Goal: Contribute content: Contribute content

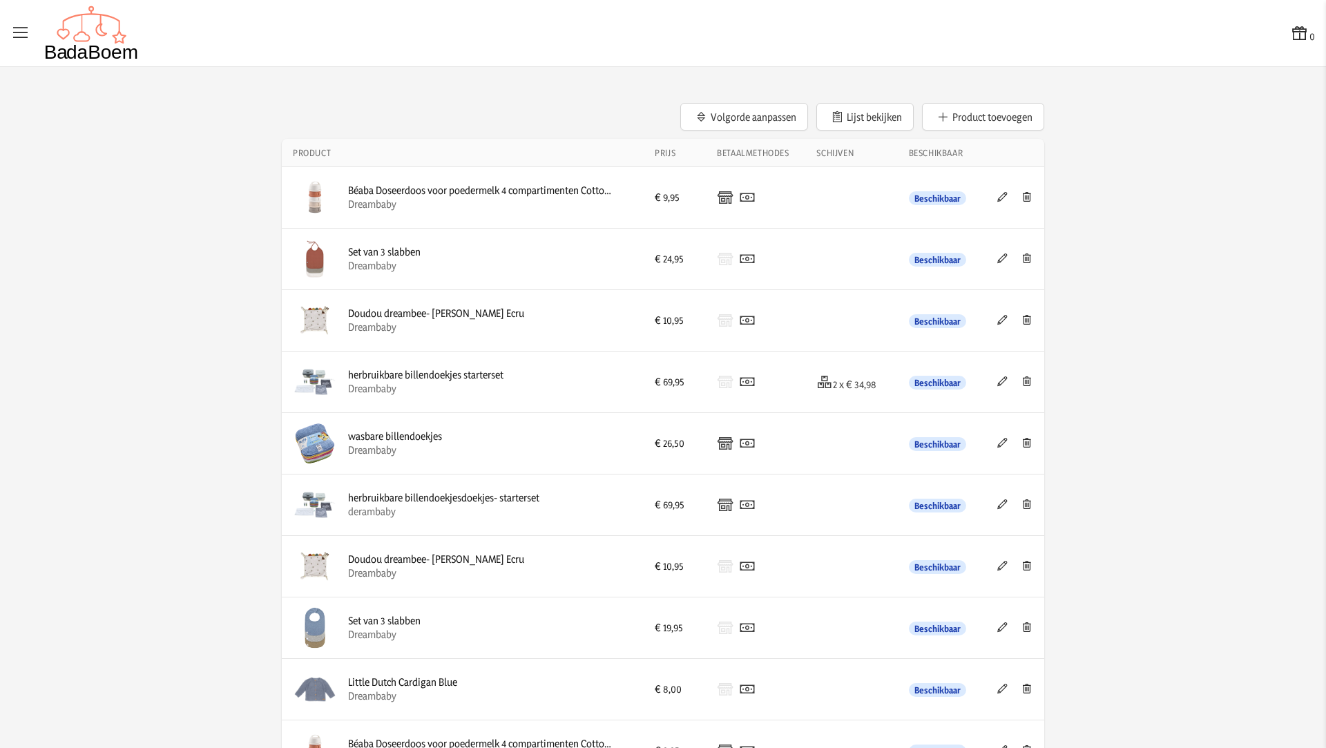
click at [991, 117] on button "Product toevoegen" at bounding box center [983, 117] width 122 height 28
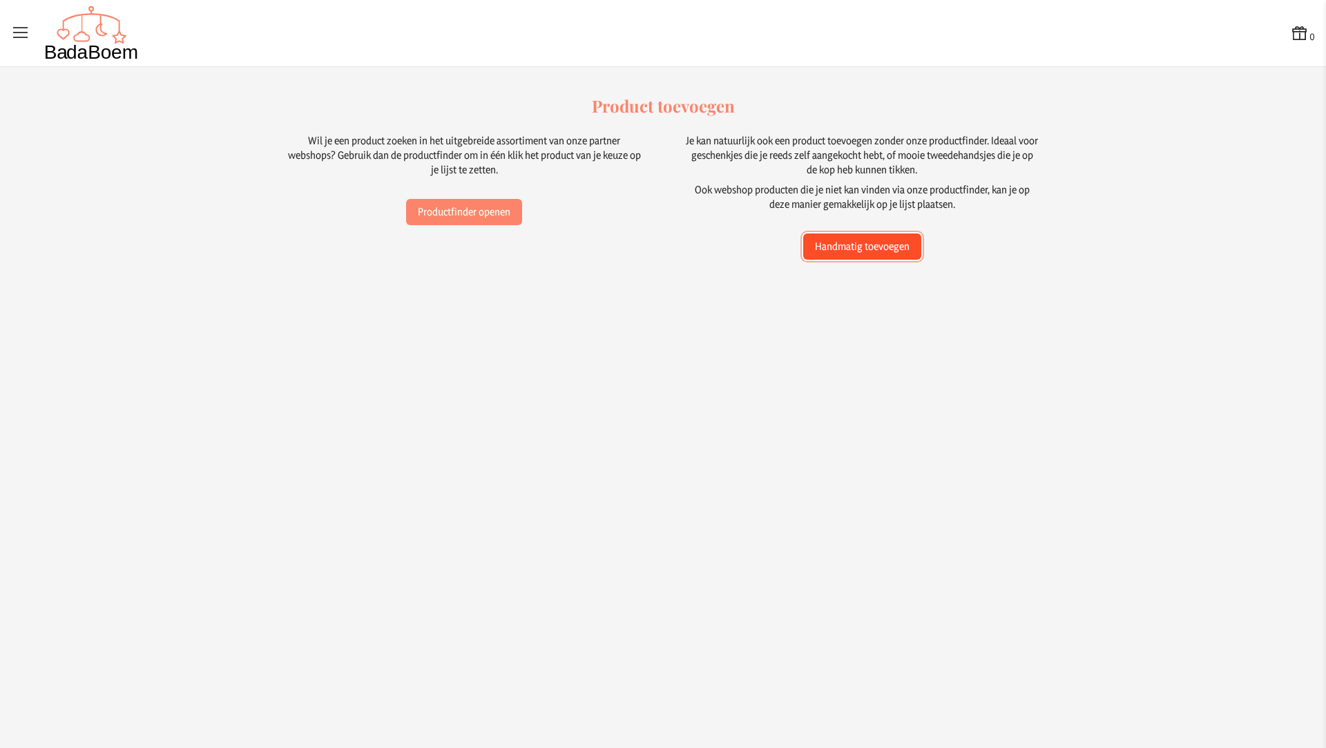
click at [877, 249] on button "Handmatig toevoegen" at bounding box center [862, 246] width 118 height 26
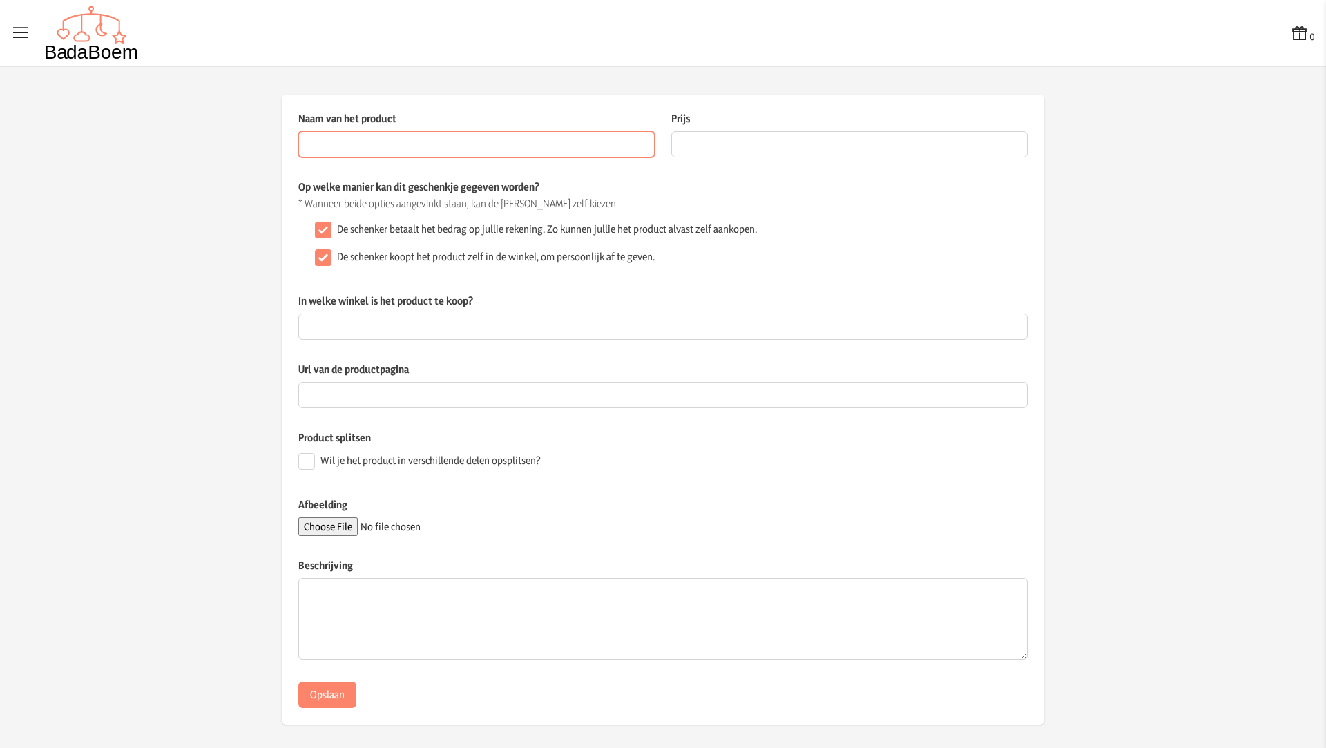
click at [464, 144] on input "Naam van het product" at bounding box center [476, 144] width 356 height 26
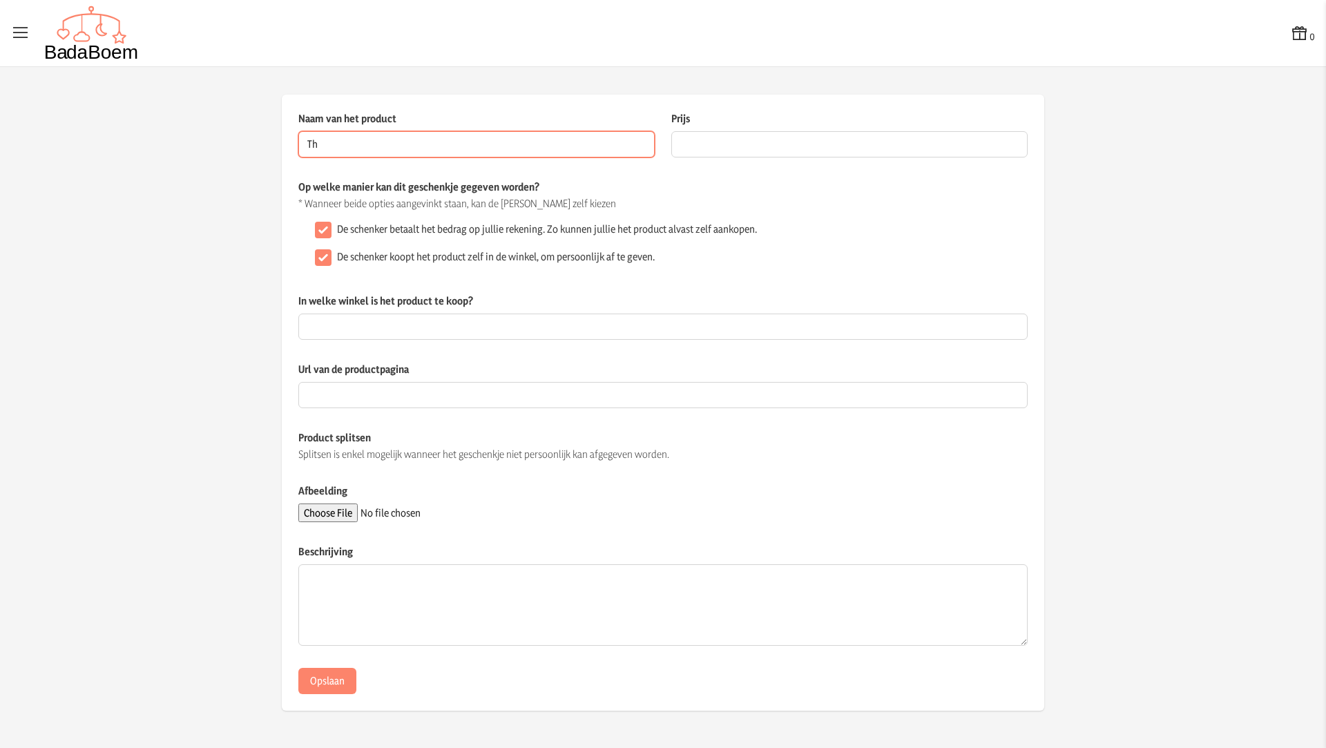
type input "T"
type input "Fietskar baby hangmat 1-10 maanden"
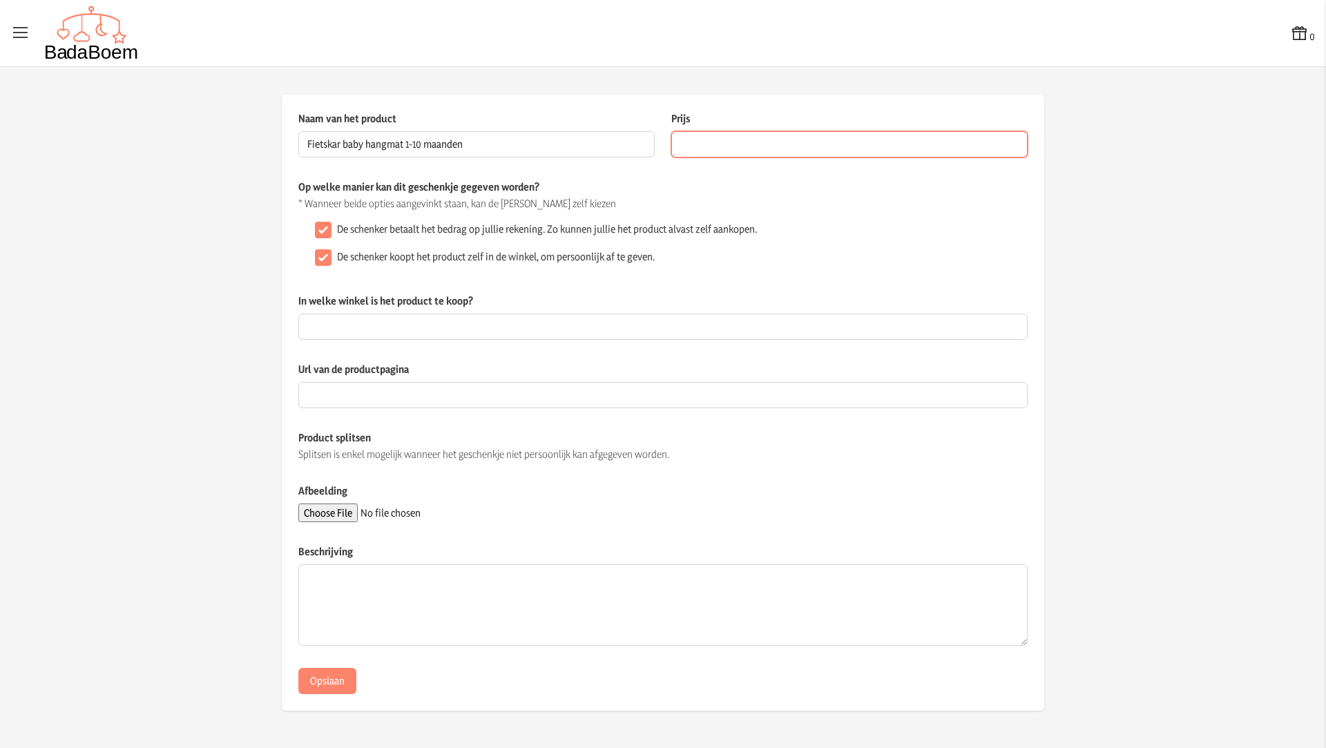
click at [900, 151] on input "Prijs" at bounding box center [849, 144] width 356 height 26
type input "119.95"
click at [326, 258] on input "De schenker koopt het product zelf in de winkel, om persoonlijk af te geven." at bounding box center [323, 257] width 17 height 17
checkbox input "false"
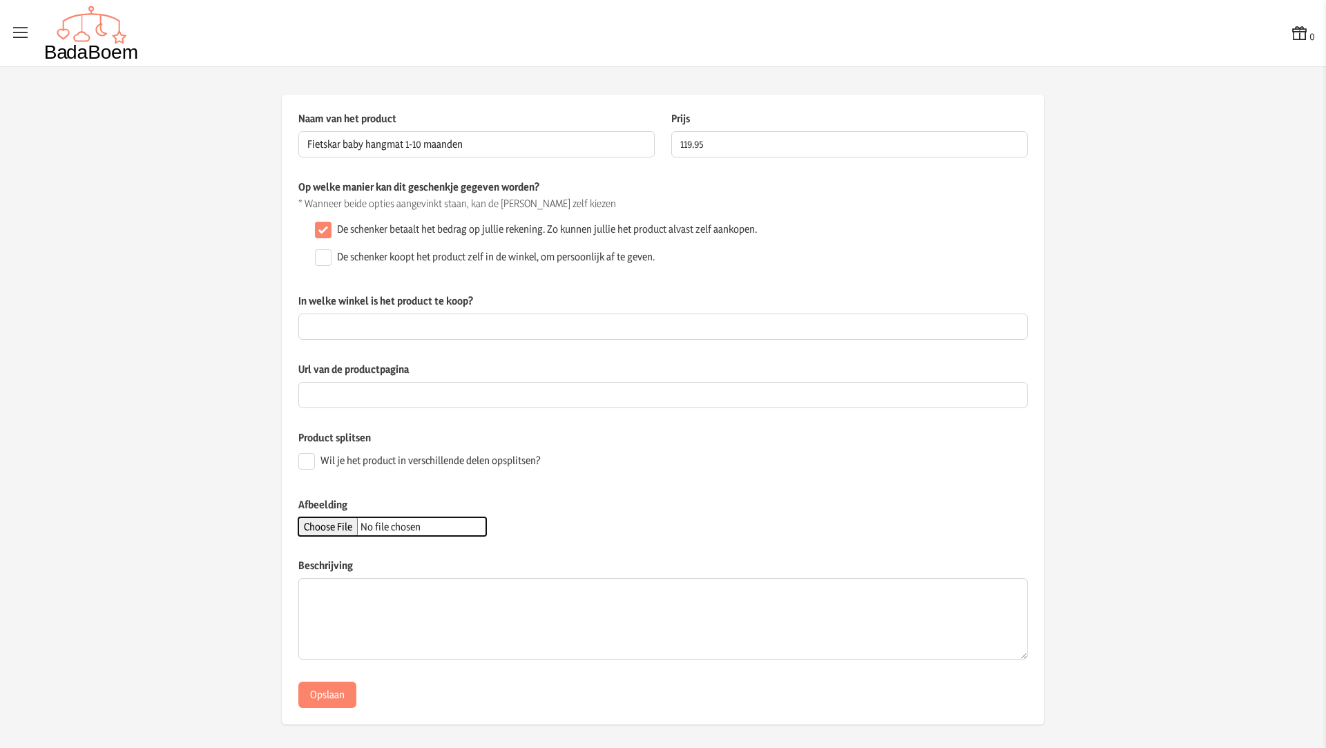
click at [352, 526] on input "Afbeelding" at bounding box center [392, 526] width 188 height 19
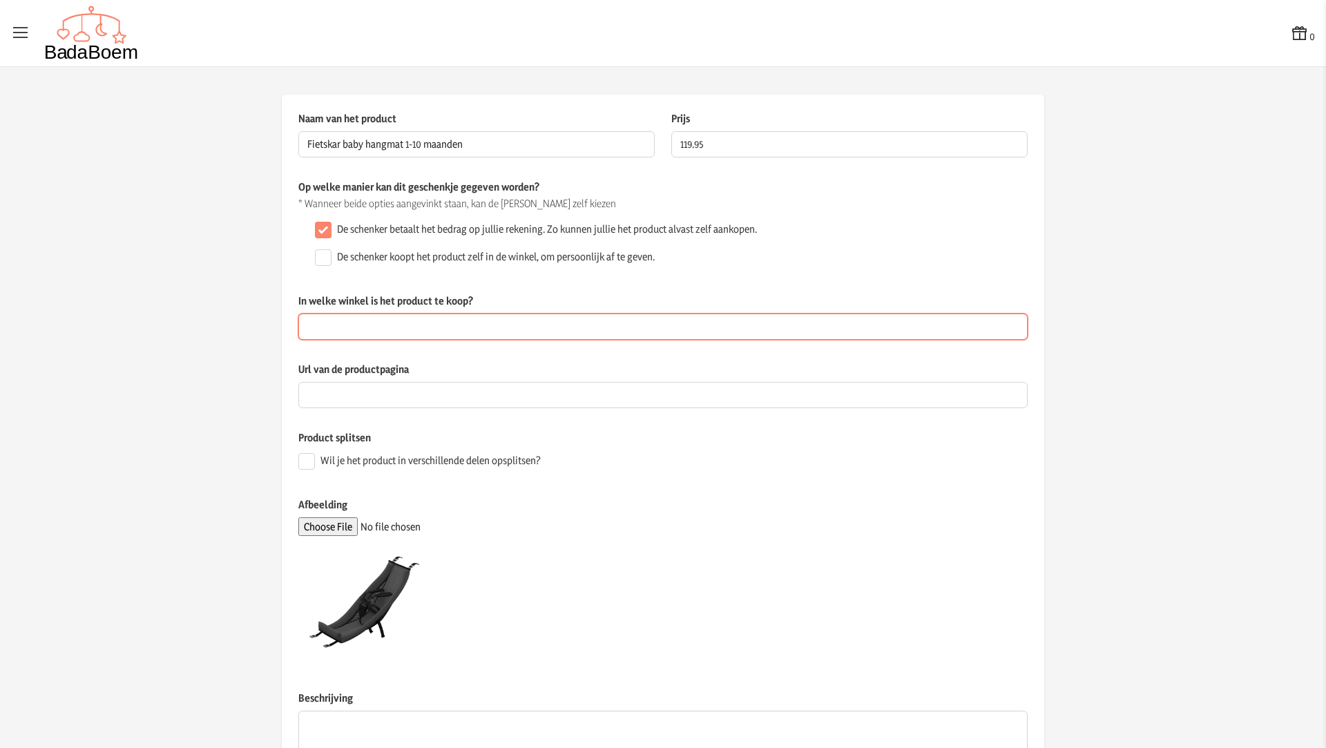
click at [401, 330] on input "In welke winkel is het product te koop?" at bounding box center [662, 327] width 729 height 26
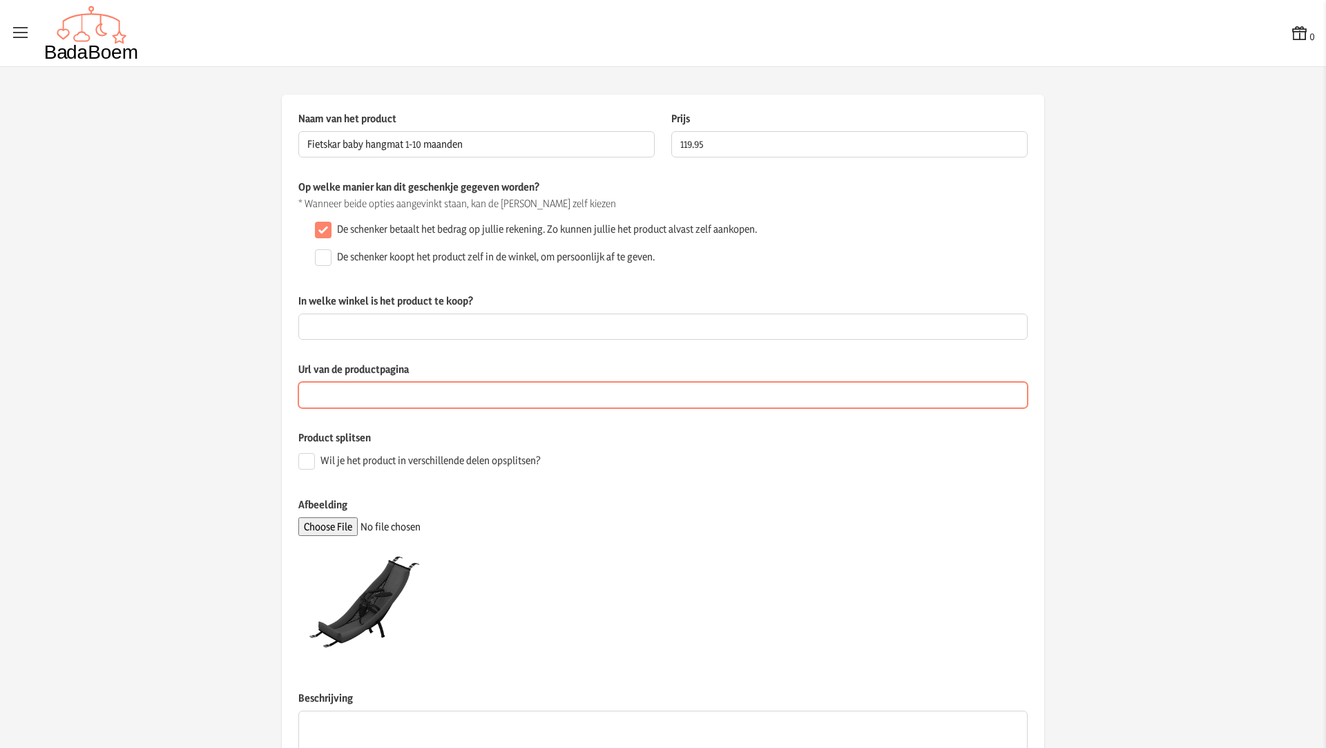
click at [352, 388] on input "Url van de productpagina" at bounding box center [662, 395] width 729 height 26
paste input "[URL][DOMAIN_NAME]"
type input "[URL][DOMAIN_NAME]"
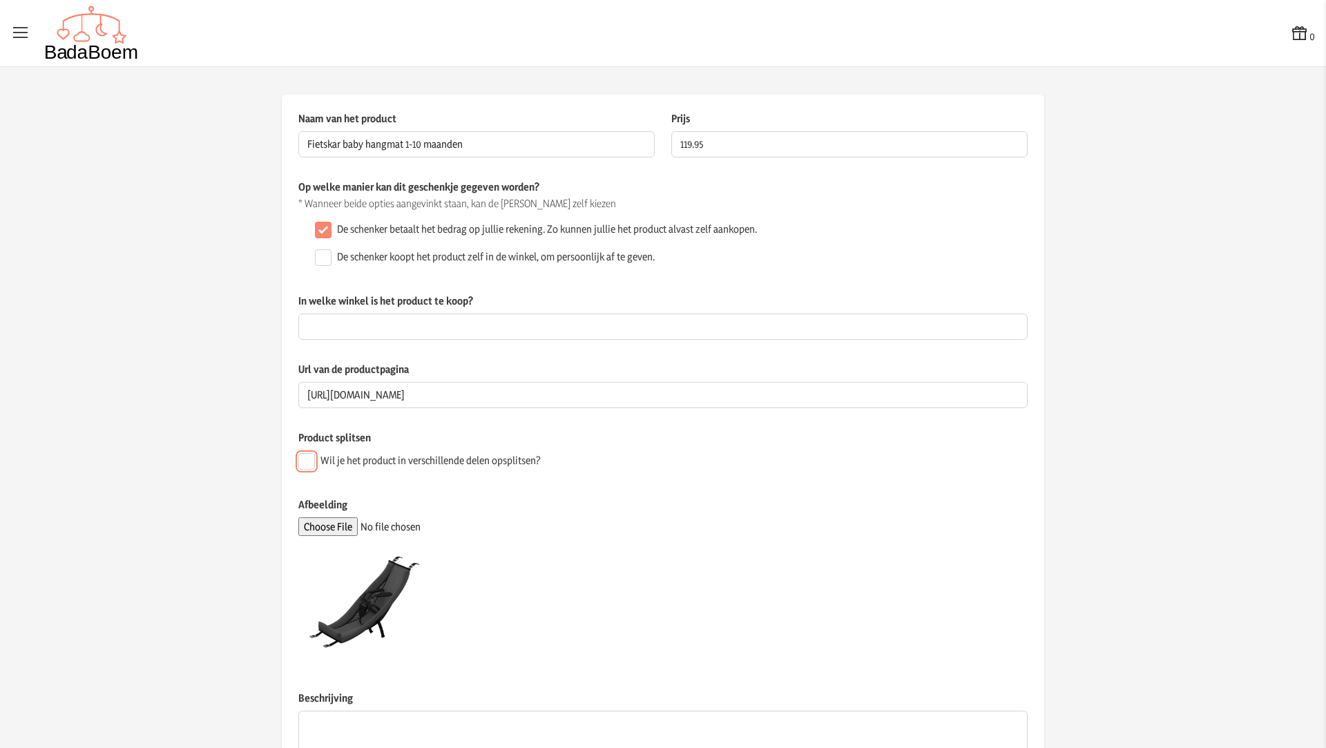
click at [299, 461] on input "Wil je het product in verschillende delen opsplitsen?" at bounding box center [306, 461] width 17 height 17
checkbox input "true"
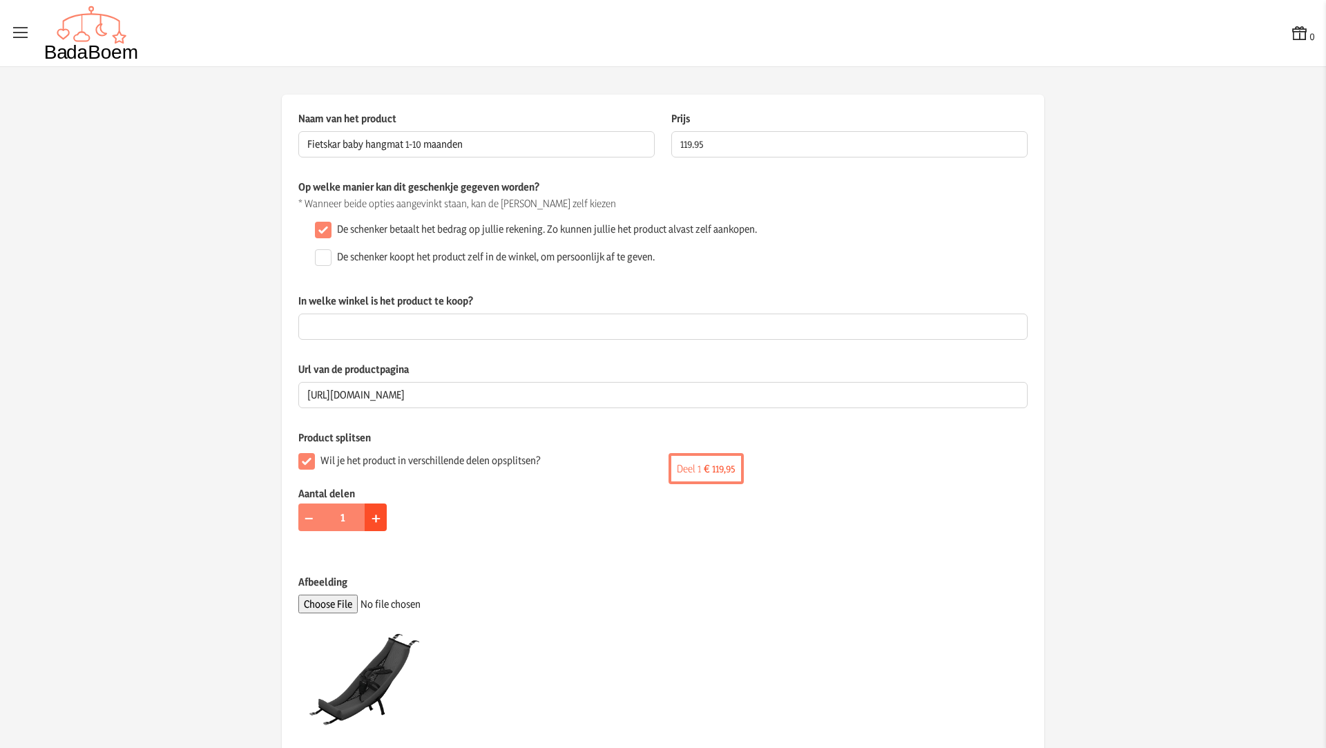
click at [374, 516] on button "+" at bounding box center [376, 518] width 22 height 28
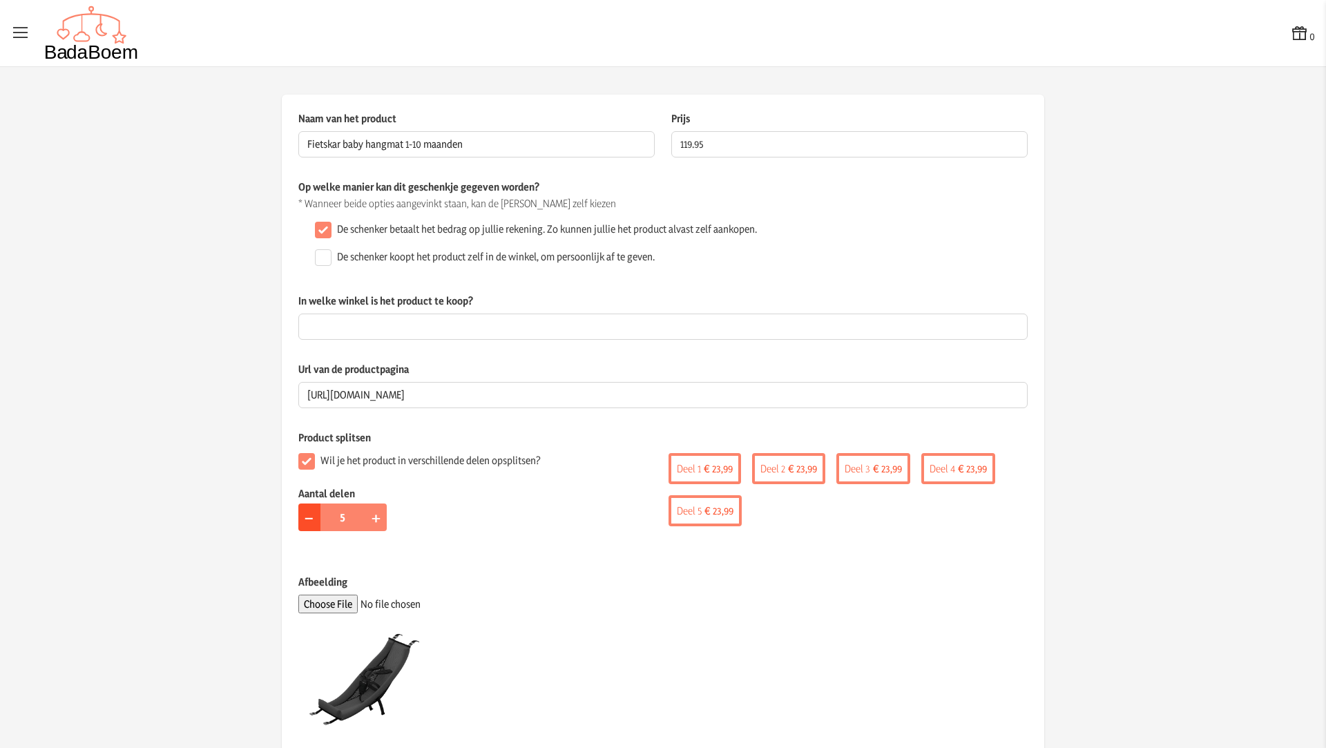
click at [310, 522] on button "−" at bounding box center [309, 518] width 22 height 28
click at [374, 516] on button "+" at bounding box center [376, 518] width 22 height 28
type input "5"
click at [300, 142] on input "Fietskar baby hangmat 1-10 maanden" at bounding box center [476, 144] width 356 height 26
click at [337, 145] on input "Fietskar baby hangmat 1-10 maanden" at bounding box center [476, 144] width 356 height 26
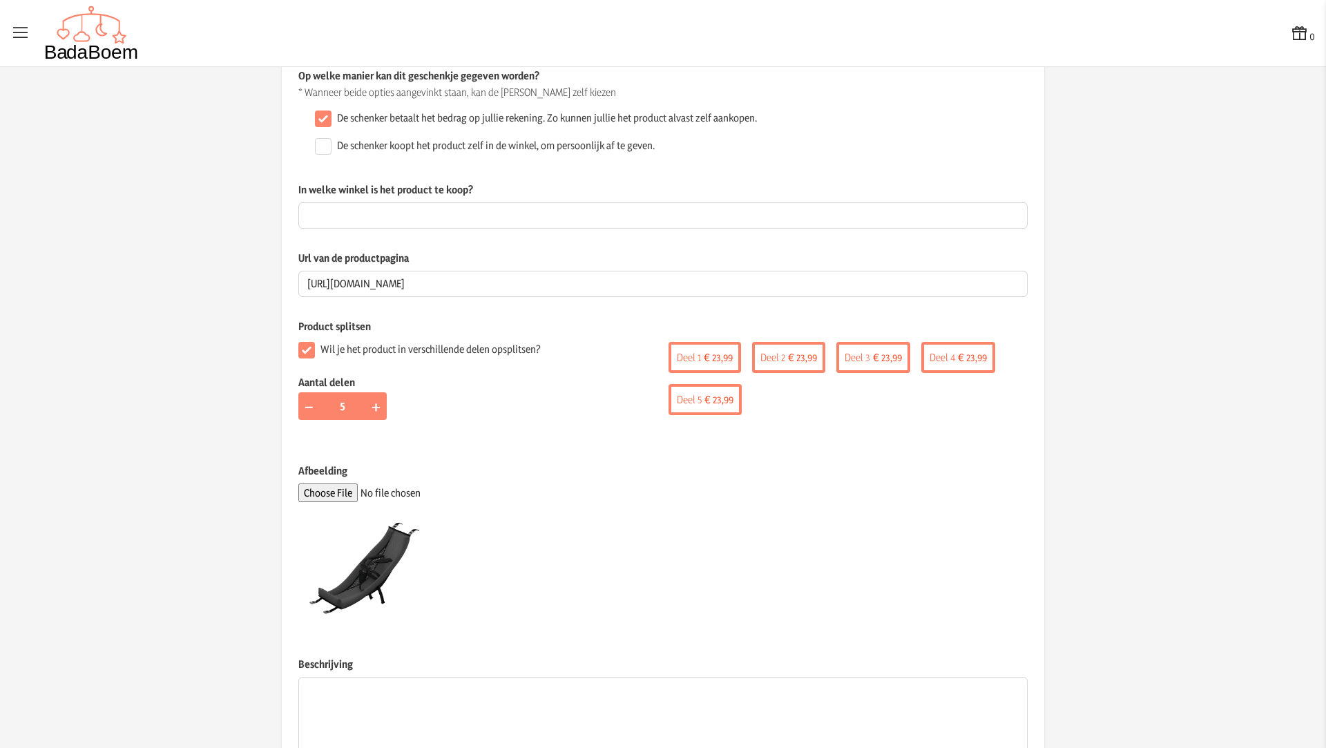
scroll to position [211, 0]
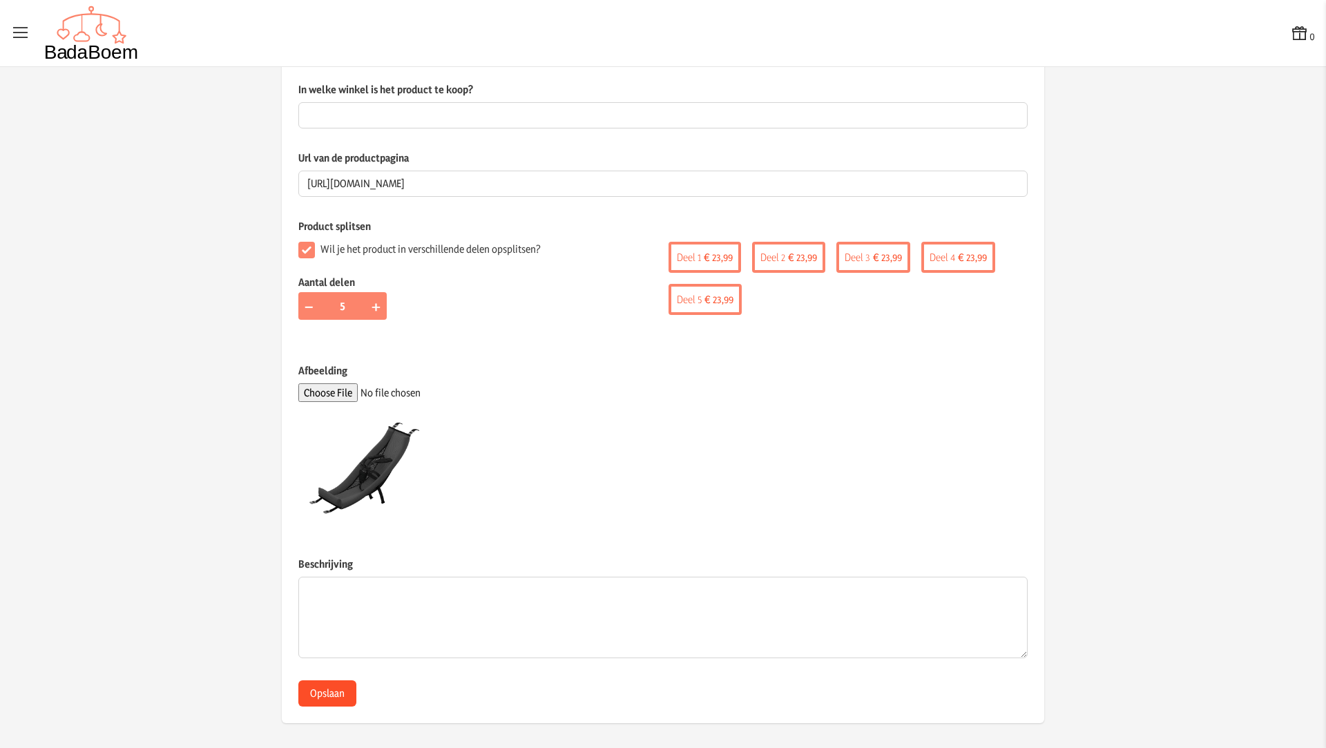
type input "Fietskar Thule baby hangmat 1-10 maanden"
click at [316, 694] on button "Opslaan" at bounding box center [327, 693] width 58 height 26
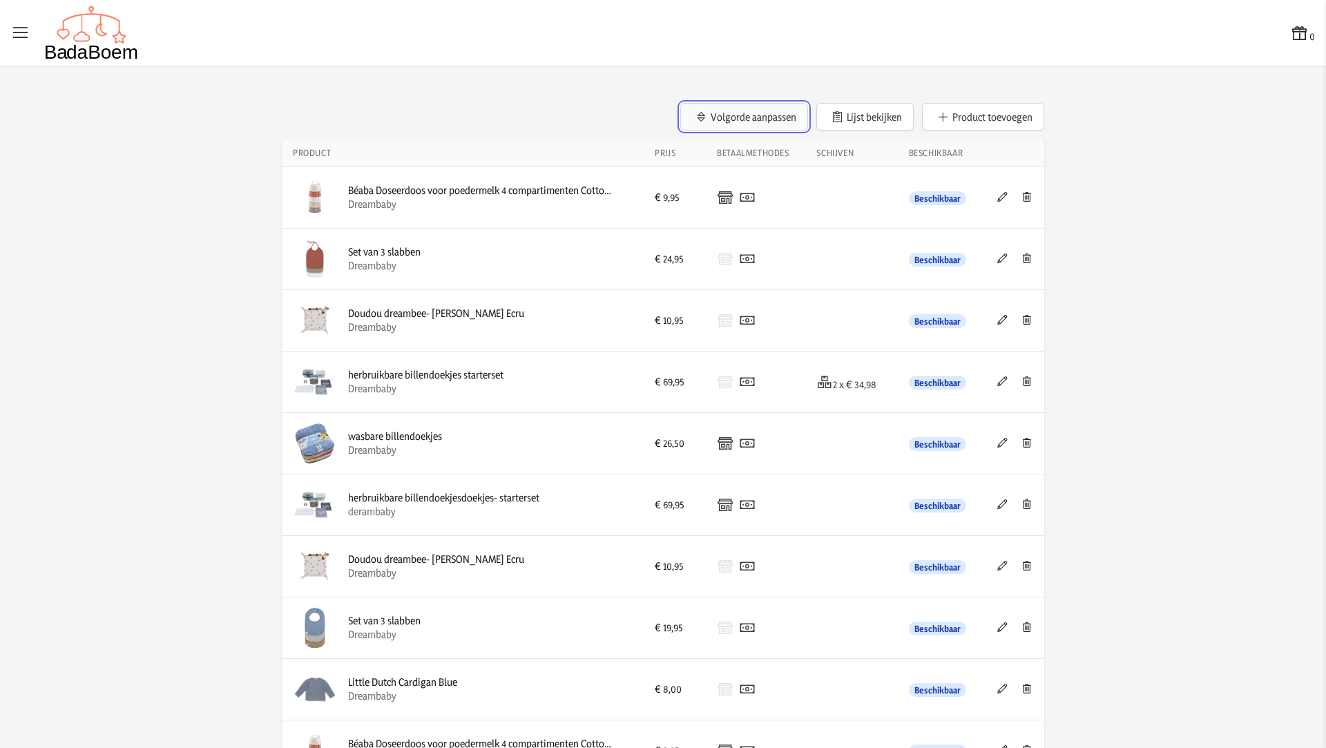
click at [747, 122] on button "Volgorde aanpassen" at bounding box center [744, 117] width 128 height 28
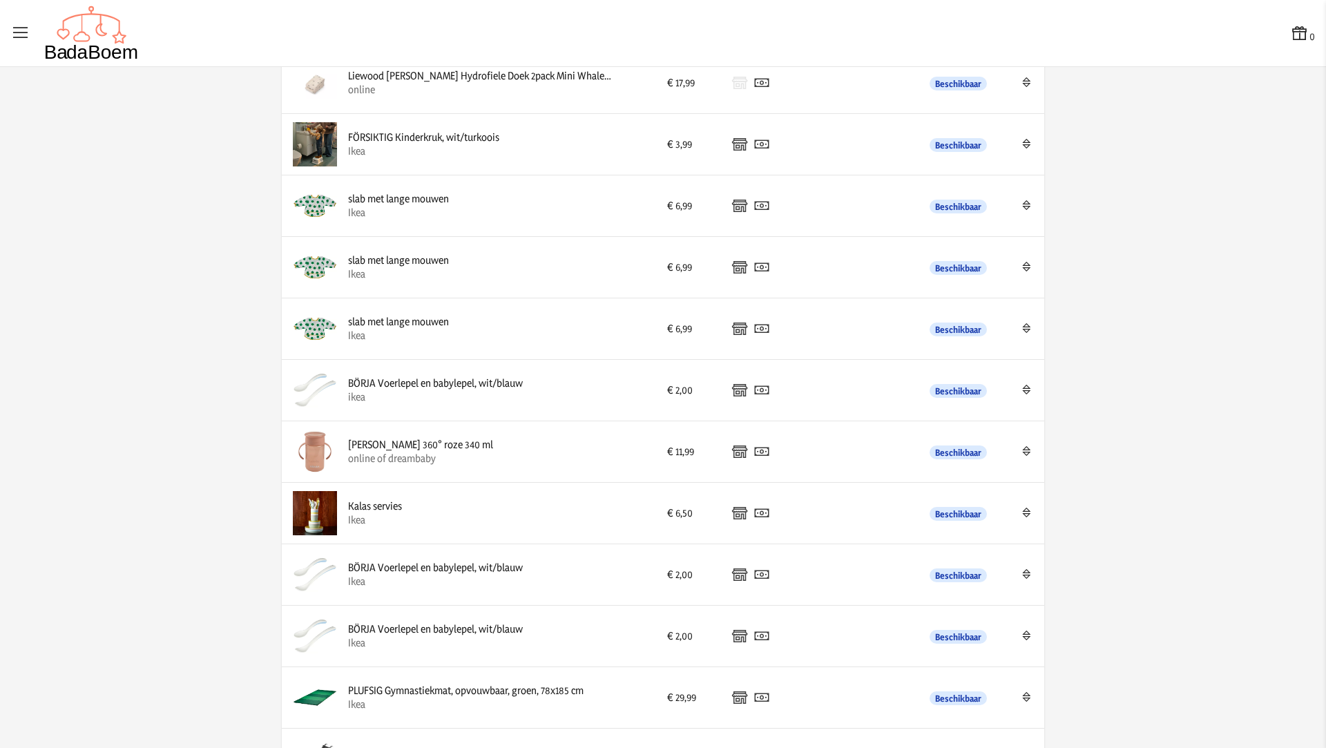
scroll to position [2670, 0]
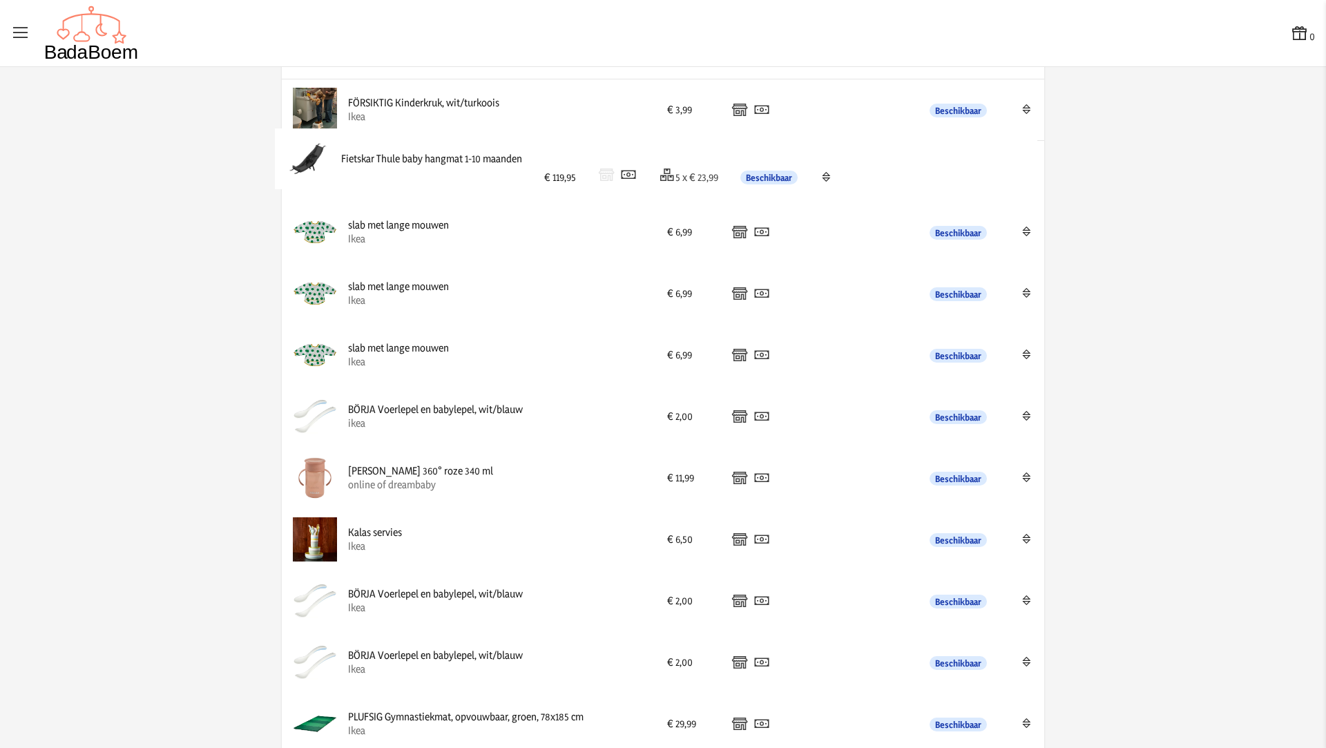
drag, startPoint x: 560, startPoint y: 717, endPoint x: 560, endPoint y: 164, distance: 552.6
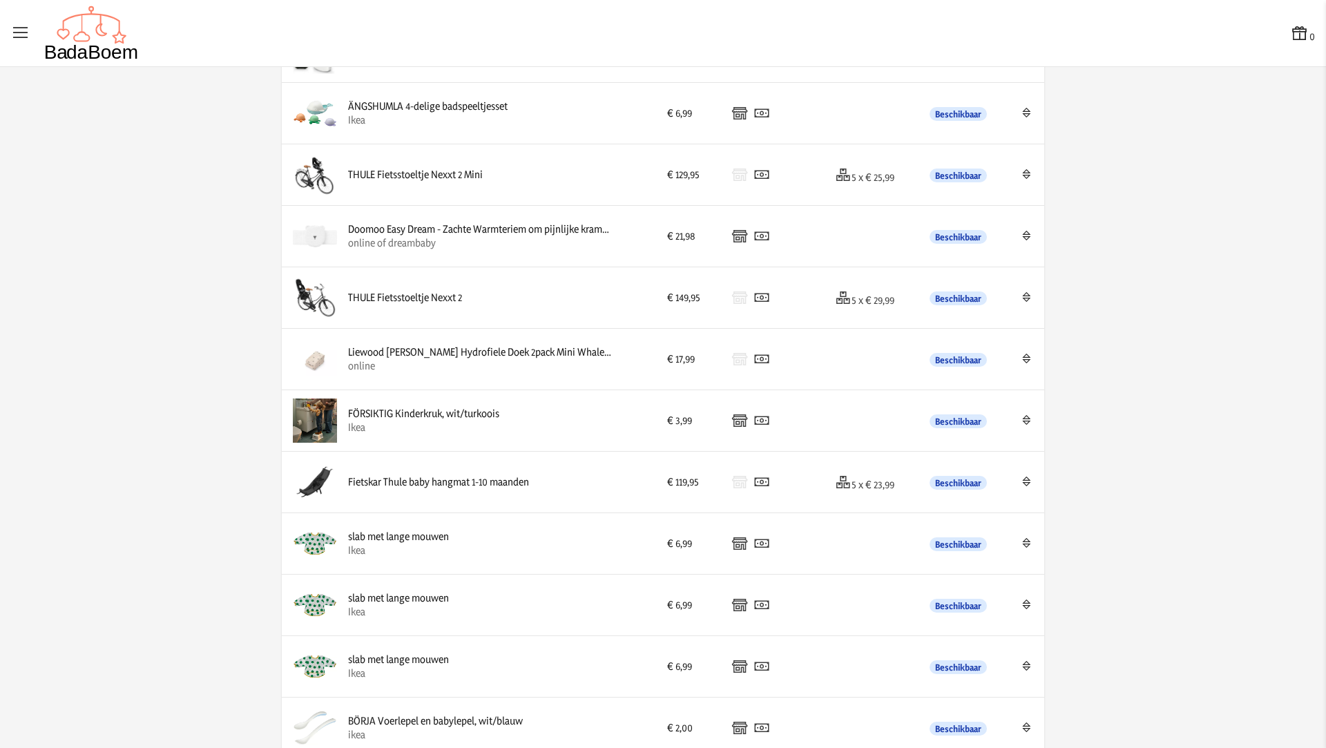
scroll to position [2376, 0]
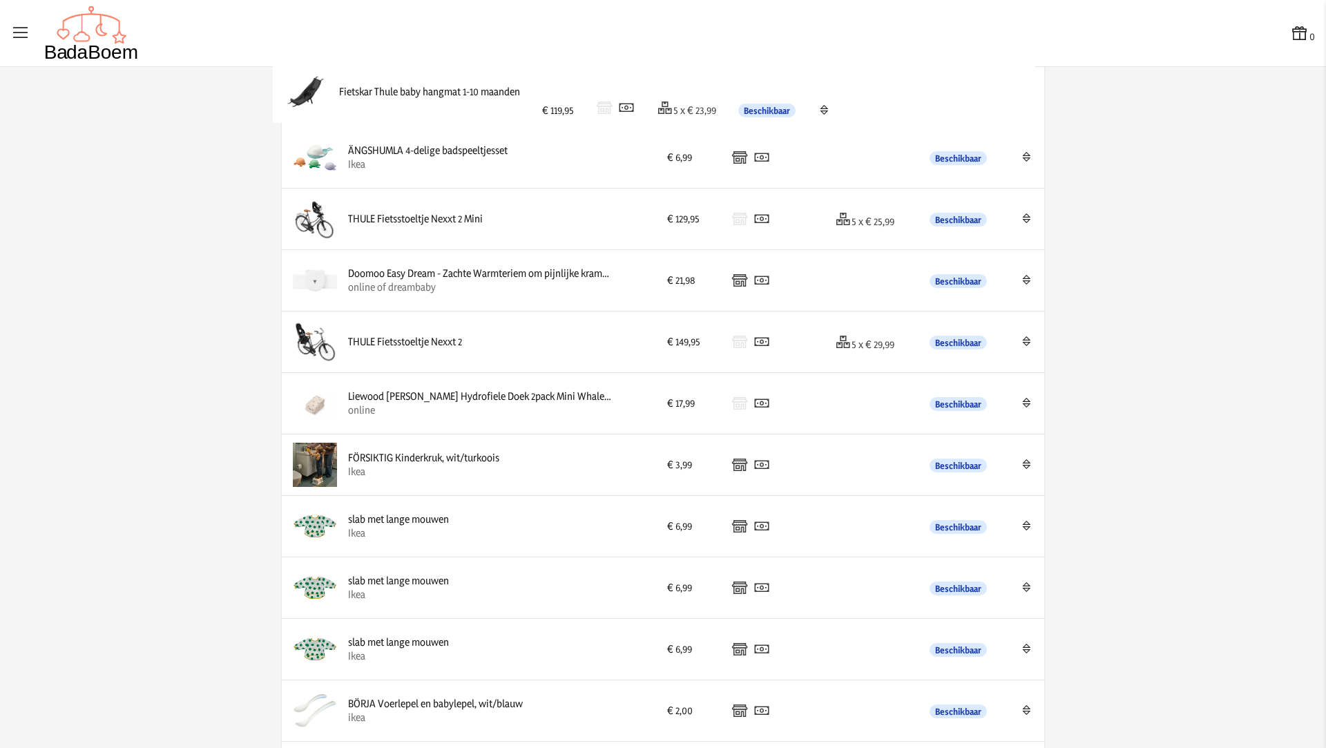
drag, startPoint x: 536, startPoint y: 457, endPoint x: 534, endPoint y: 95, distance: 362.0
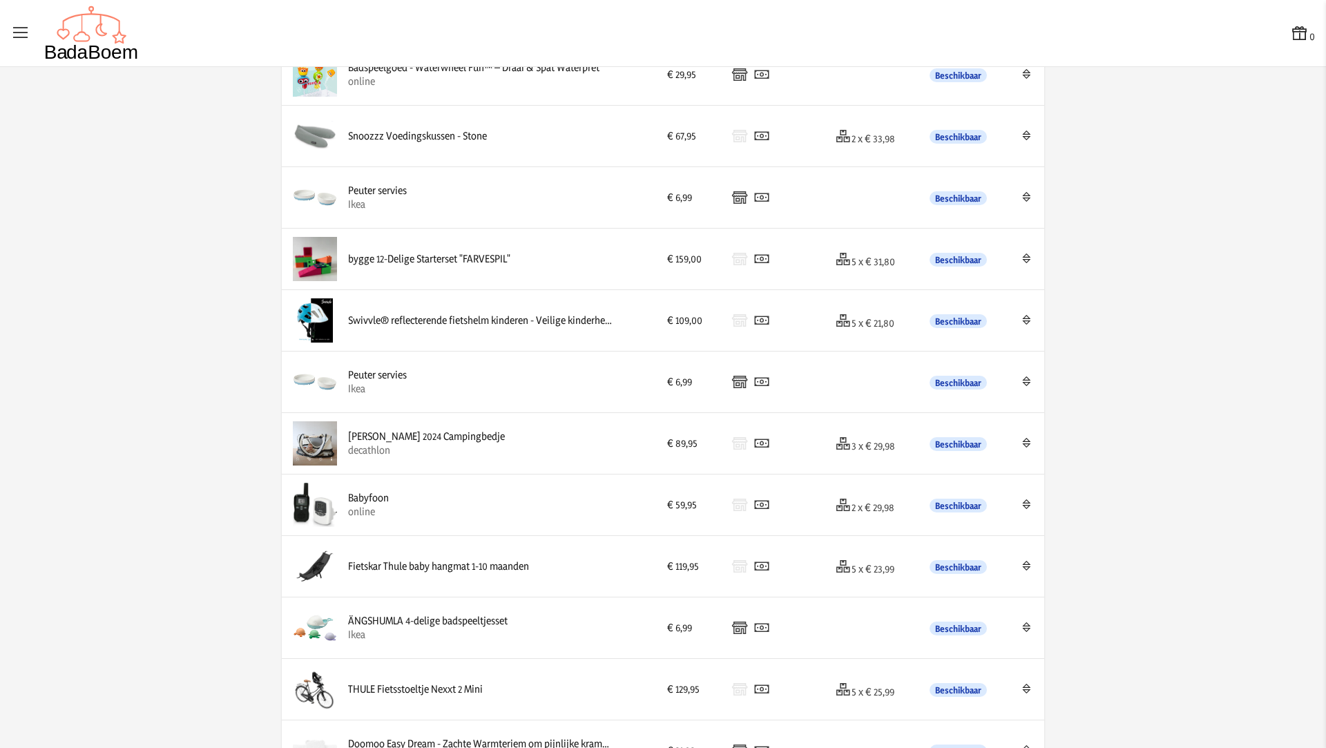
scroll to position [1878, 0]
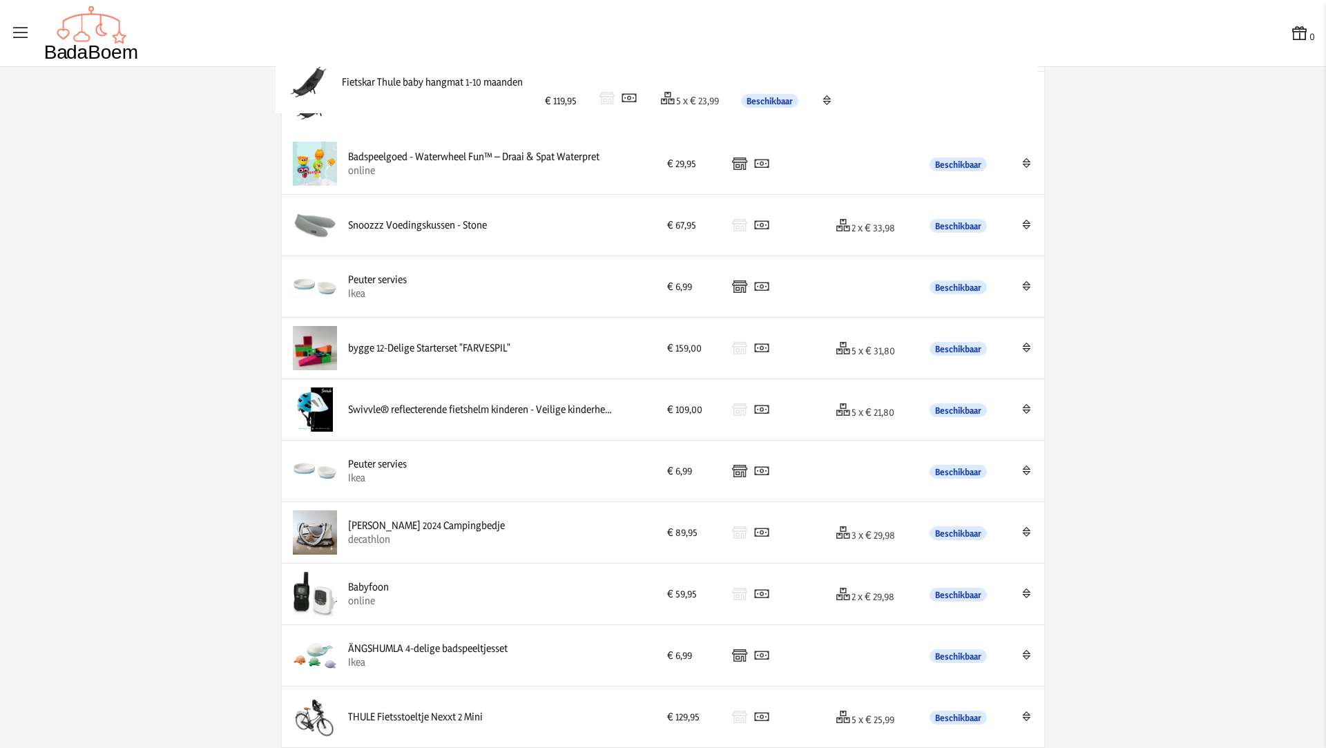
drag, startPoint x: 555, startPoint y: 595, endPoint x: 555, endPoint y: 93, distance: 502.2
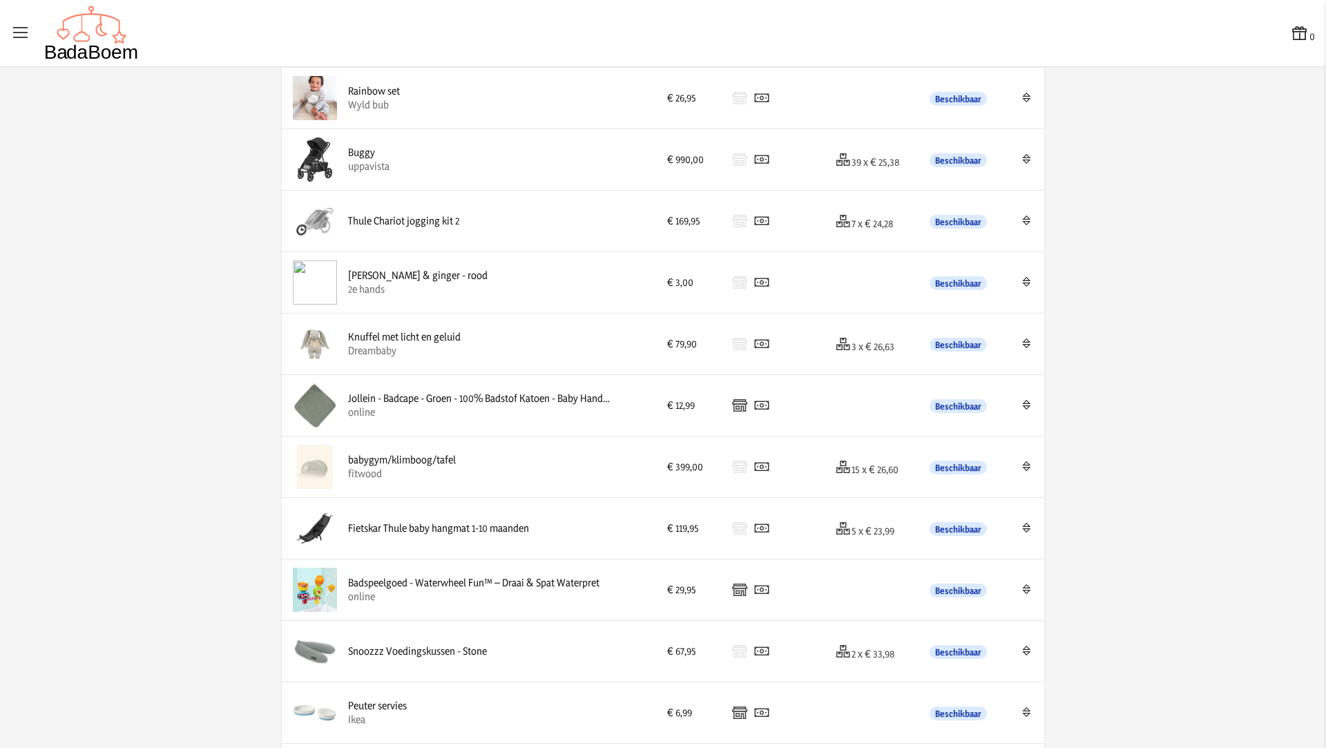
scroll to position [1391, 0]
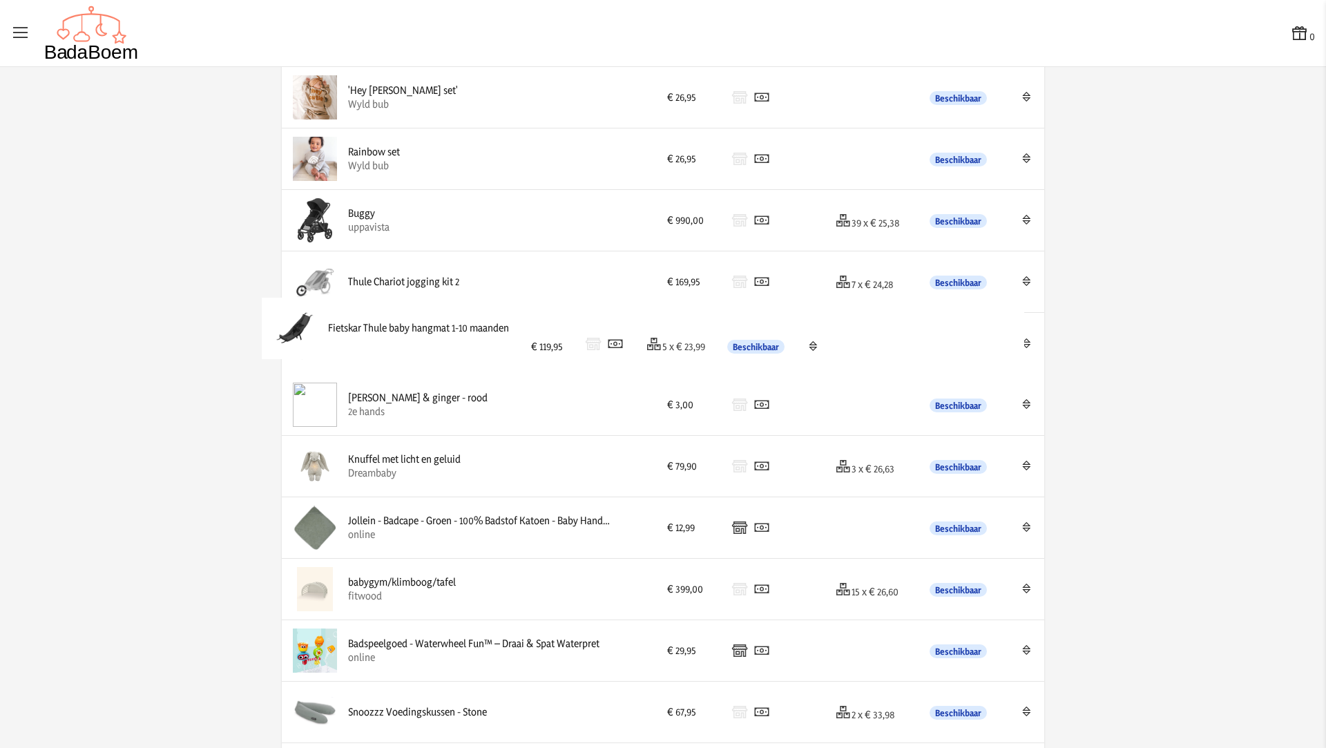
drag, startPoint x: 567, startPoint y: 566, endPoint x: 554, endPoint y: 313, distance: 253.2
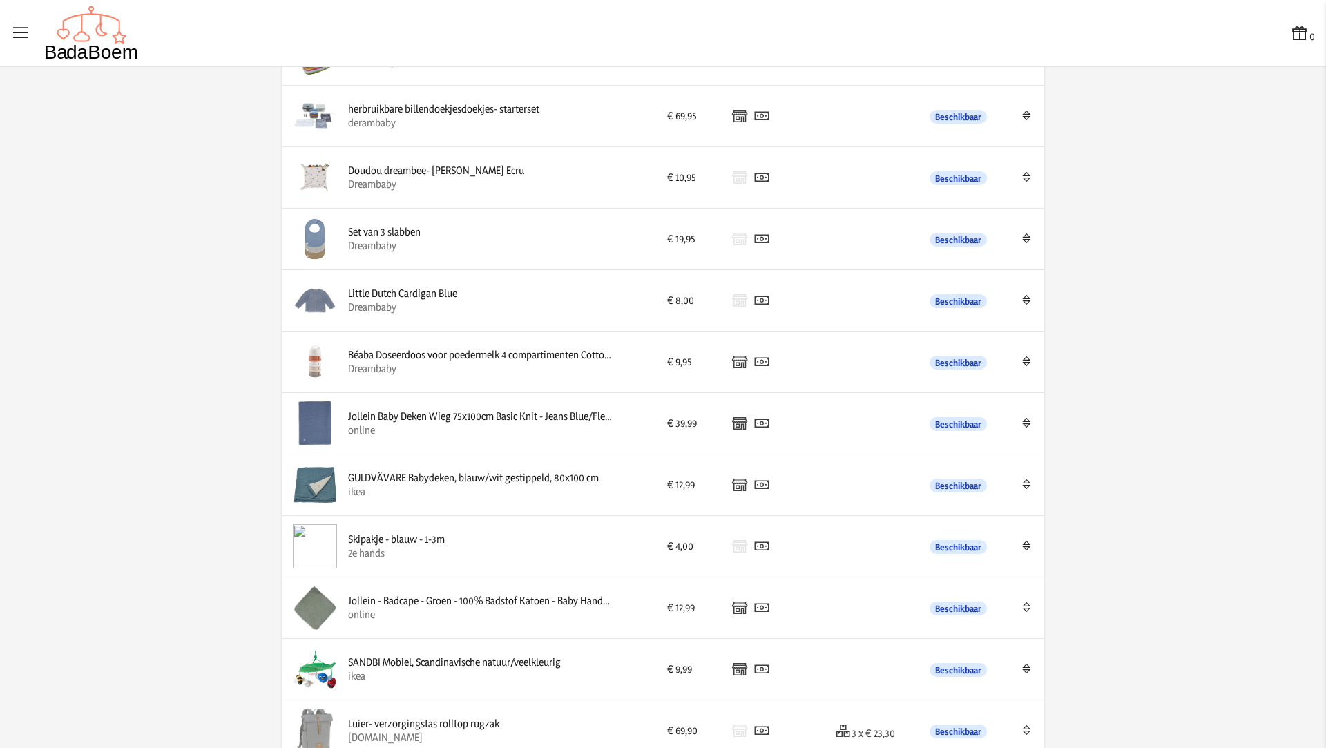
scroll to position [0, 0]
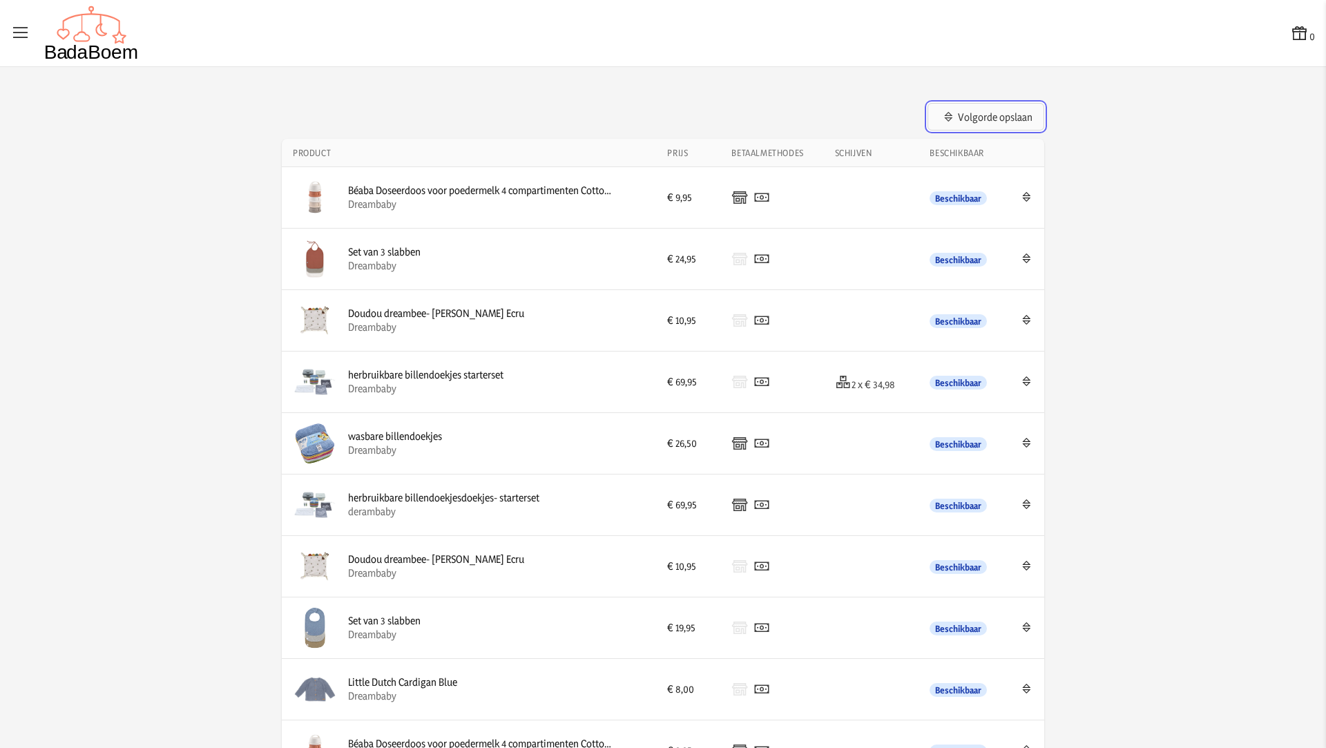
click at [997, 115] on button "Volgorde opslaan" at bounding box center [986, 117] width 117 height 28
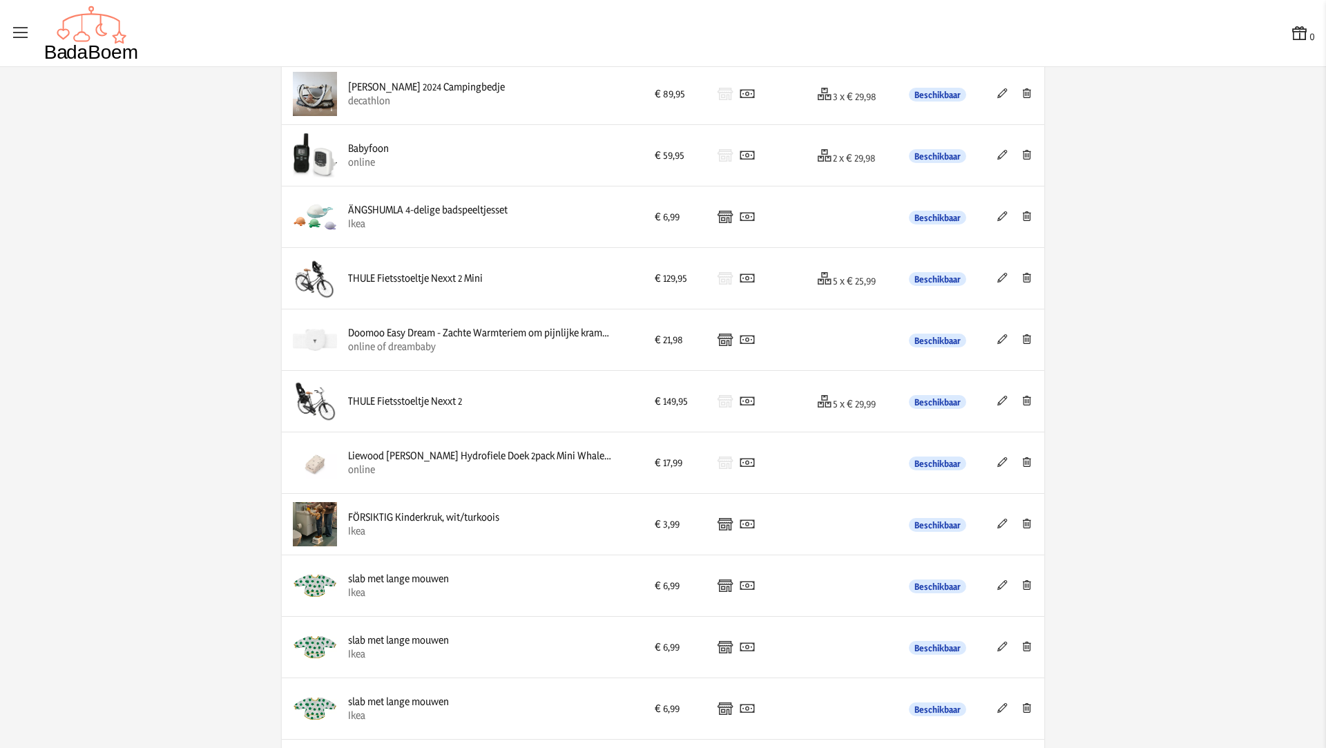
scroll to position [2670, 0]
